Goal: Communication & Community: Answer question/provide support

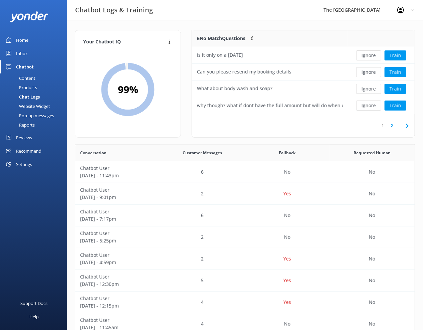
scroll to position [227, 332]
click at [366, 106] on button "Ignore" at bounding box center [368, 105] width 25 height 10
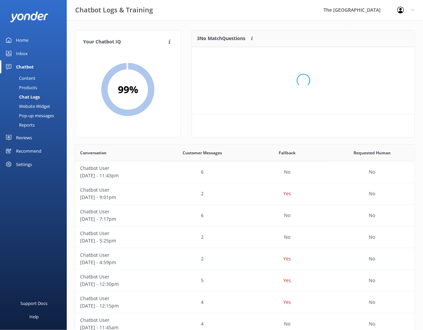
scroll to position [59, 215]
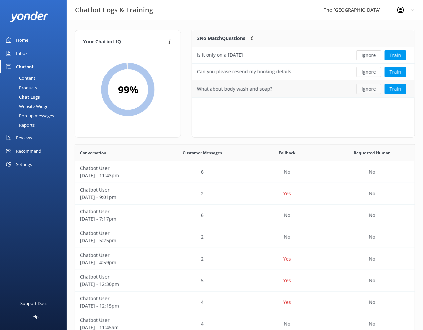
click at [370, 91] on button "Ignore" at bounding box center [368, 89] width 25 height 10
click at [370, 73] on button "Ignore" at bounding box center [368, 72] width 25 height 10
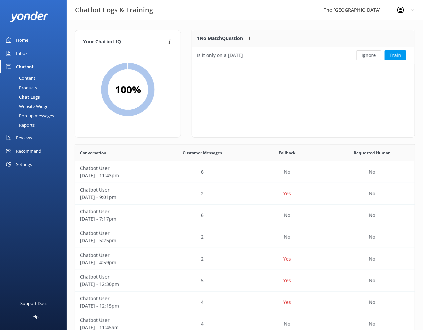
scroll to position [26, 215]
click at [369, 54] on button "Ignore" at bounding box center [368, 55] width 25 height 10
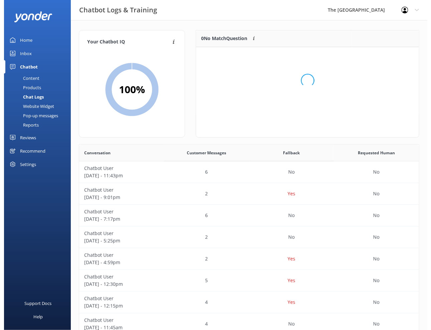
scroll to position [76, 215]
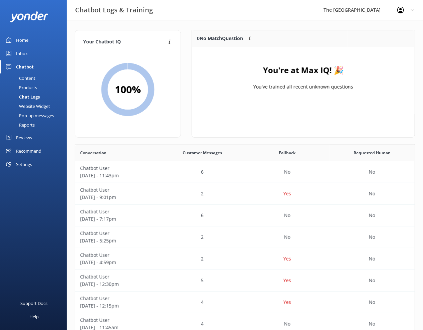
click at [19, 51] on div "Inbox" at bounding box center [22, 53] width 12 height 13
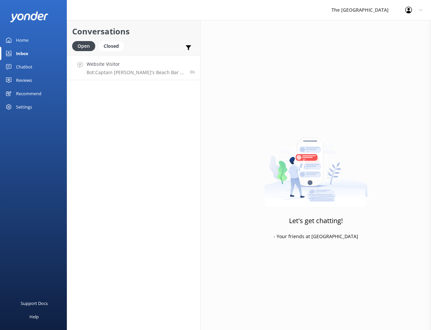
click at [103, 74] on p "Bot: Captain [PERSON_NAME]'s Beach Bar & Grill offers live entertainment with l…" at bounding box center [135, 72] width 98 height 6
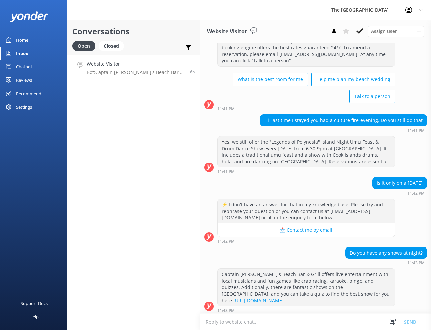
scroll to position [28, 0]
